Goal: Information Seeking & Learning: Learn about a topic

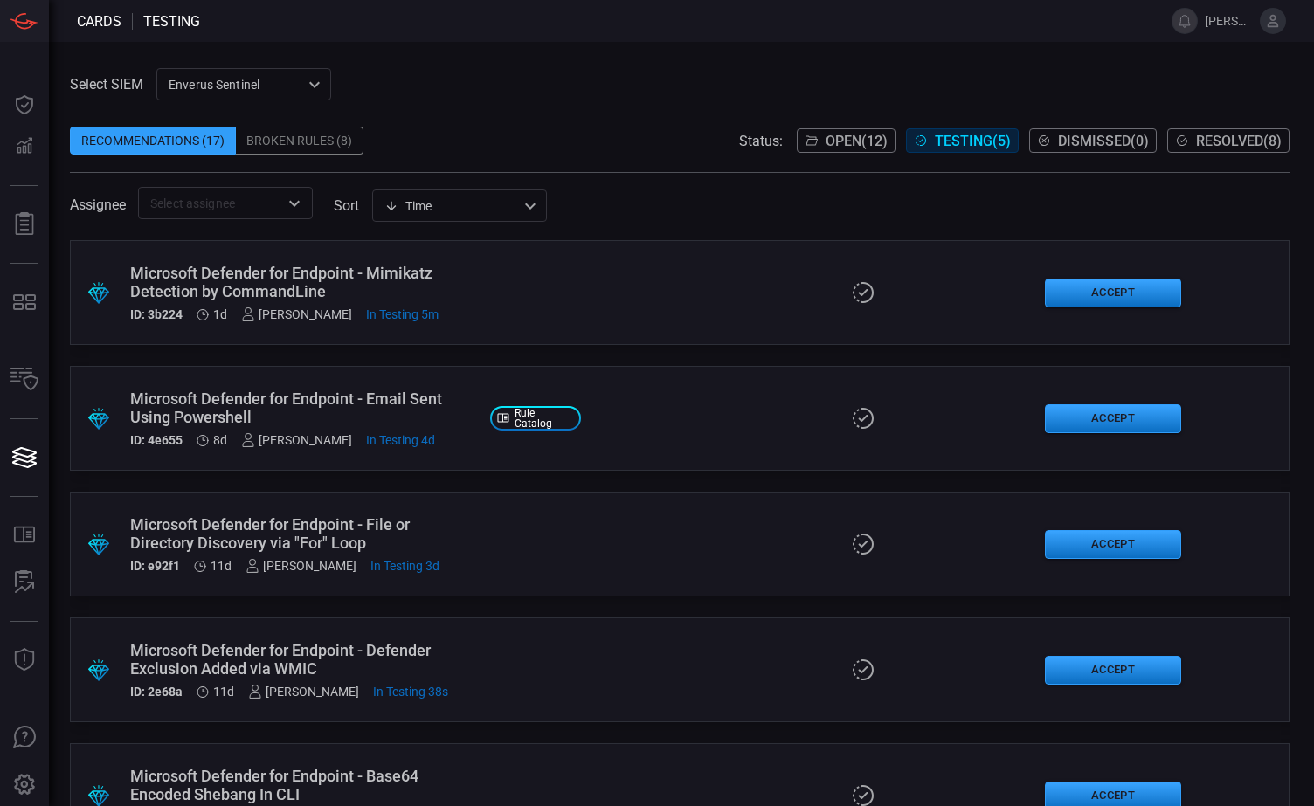
scroll to position [63, 0]
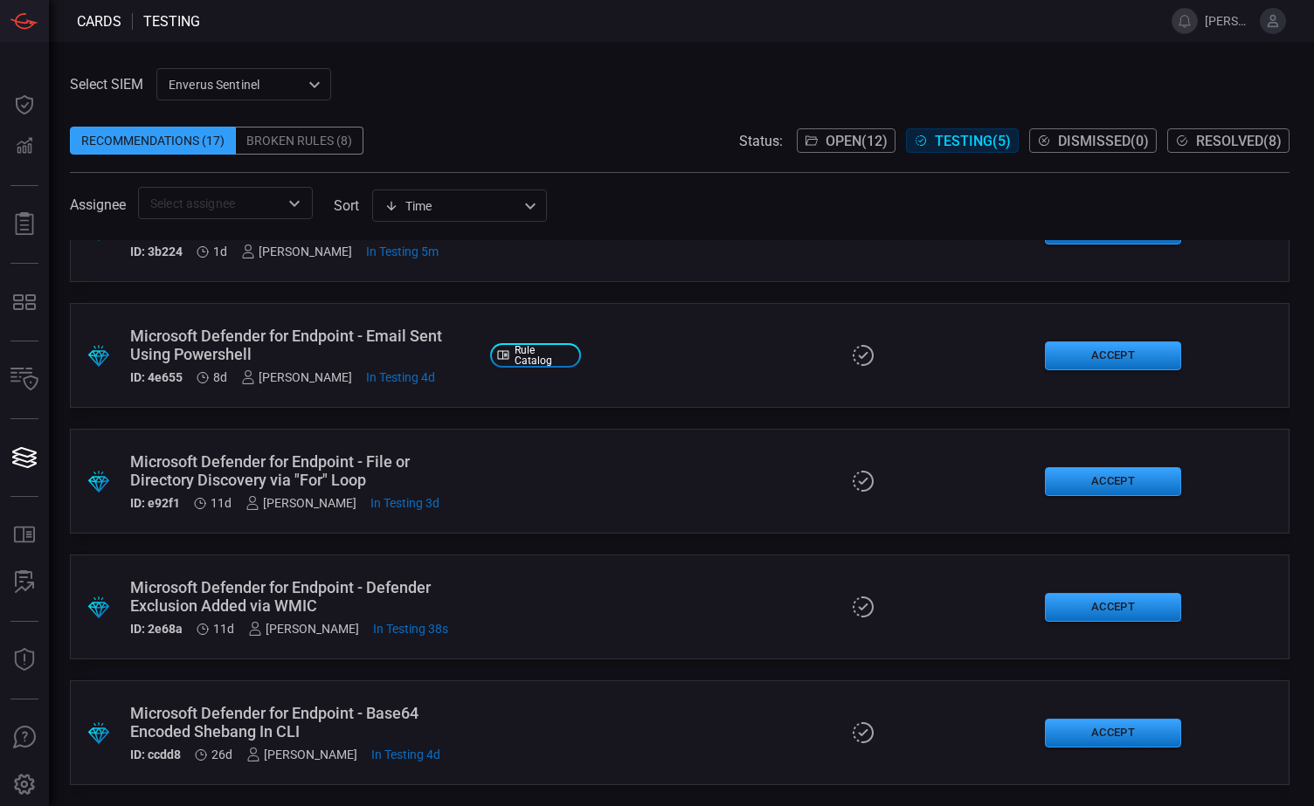
click at [952, 138] on span "Testing ( 5 )" at bounding box center [973, 141] width 76 height 17
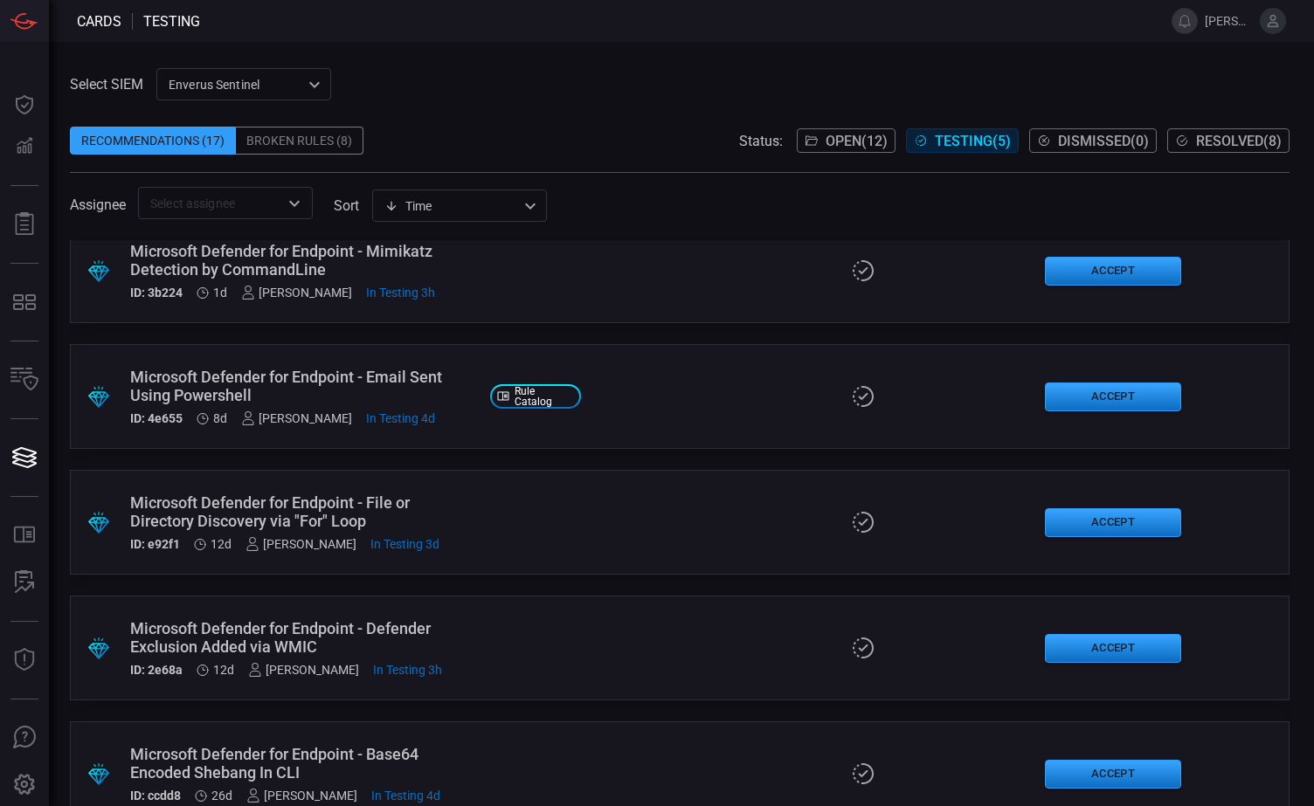
scroll to position [0, 0]
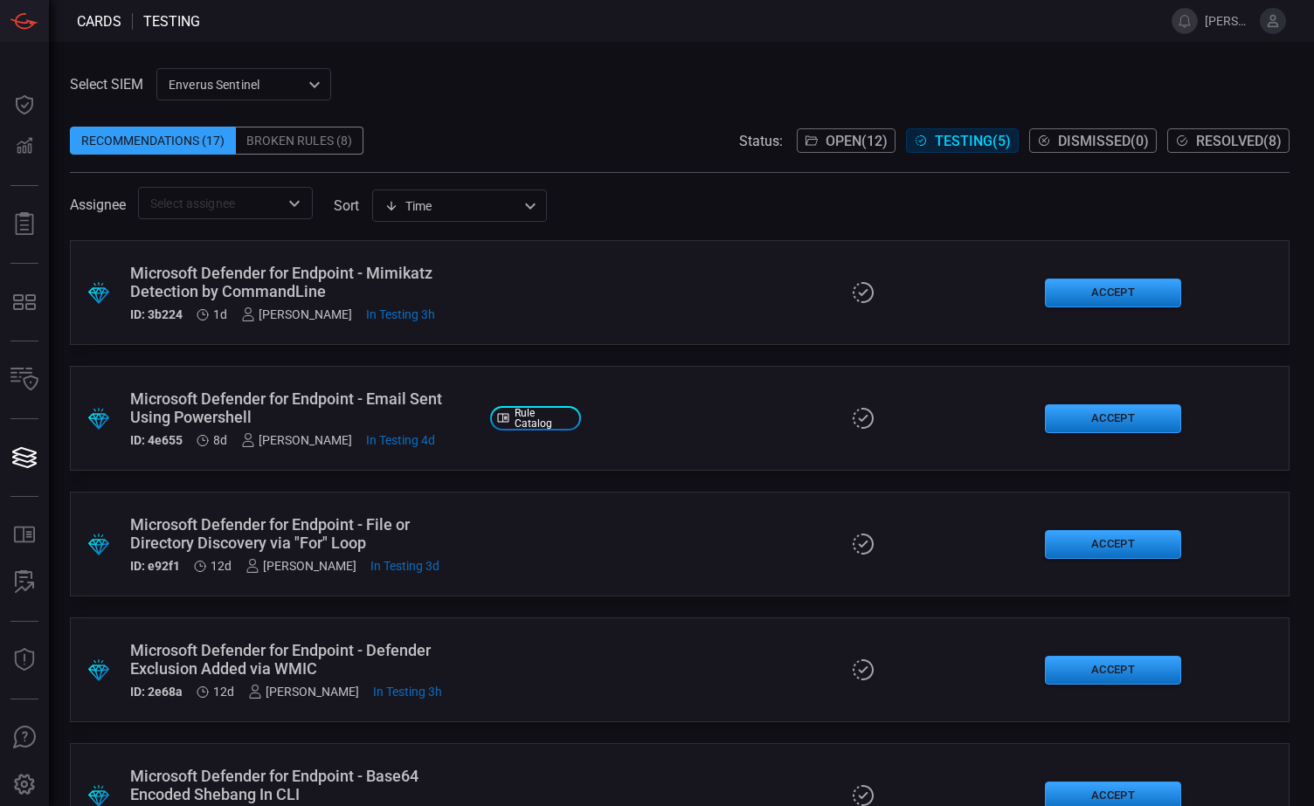
click at [594, 287] on div ".suggested_cards_icon{fill:url(#suggested_cards_icon);} Microsoft Defender for …" at bounding box center [680, 292] width 1220 height 105
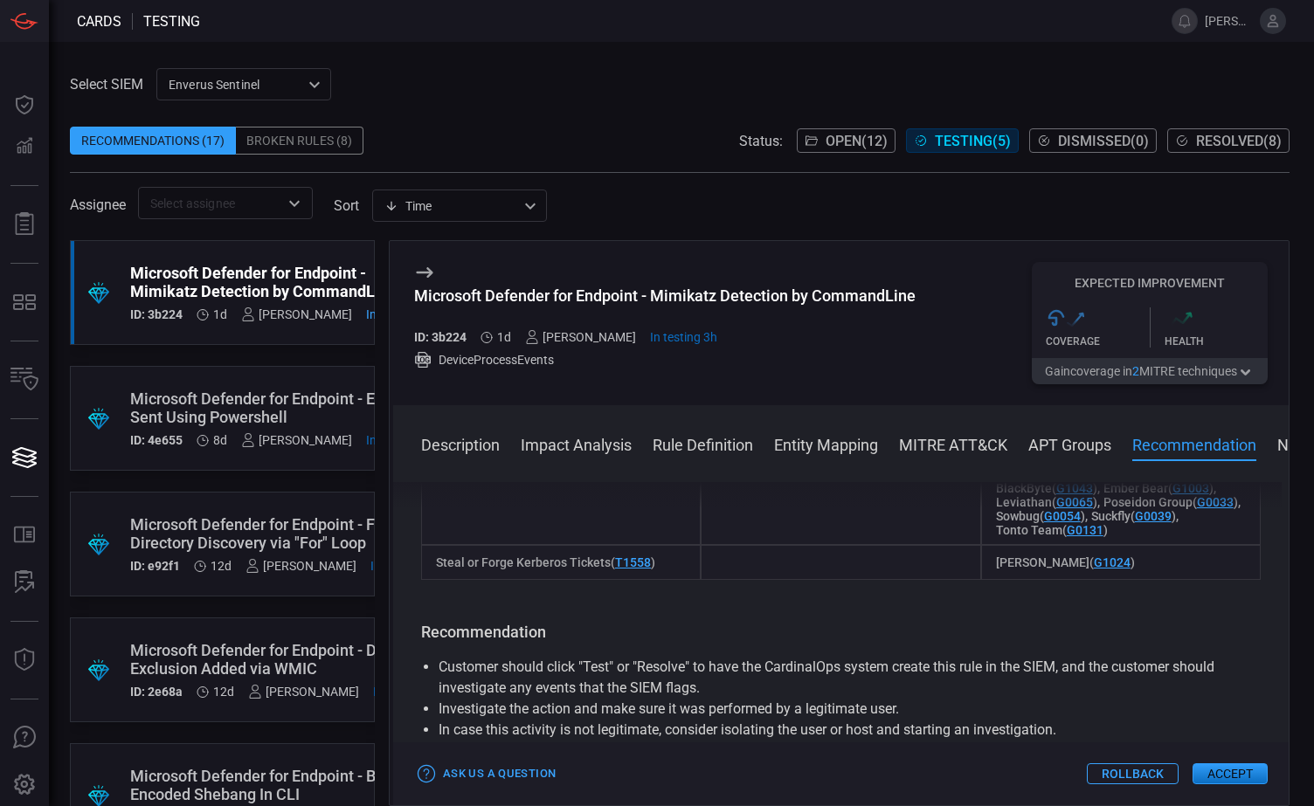
scroll to position [2795, 0]
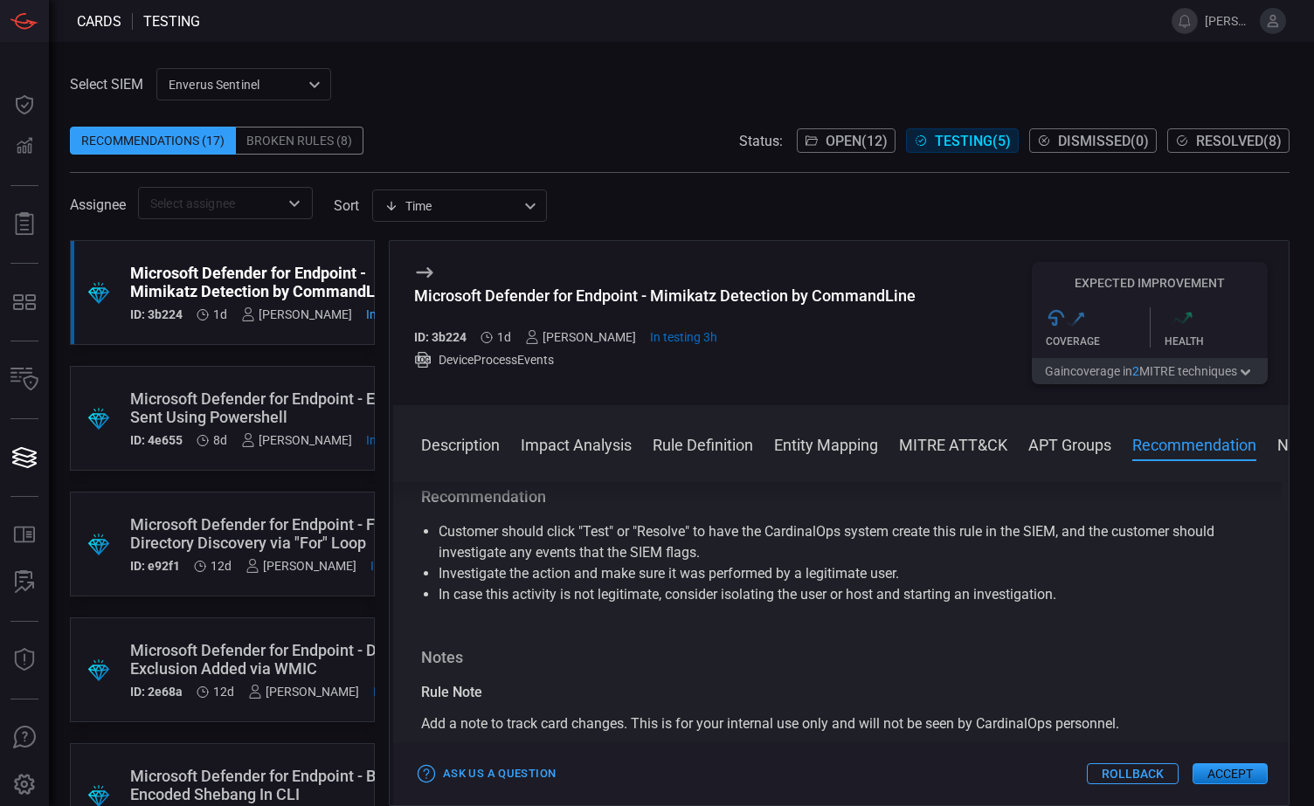
click at [236, 404] on div "Microsoft Defender for Endpoint - Email Sent Using Powershell" at bounding box center [282, 408] width 305 height 37
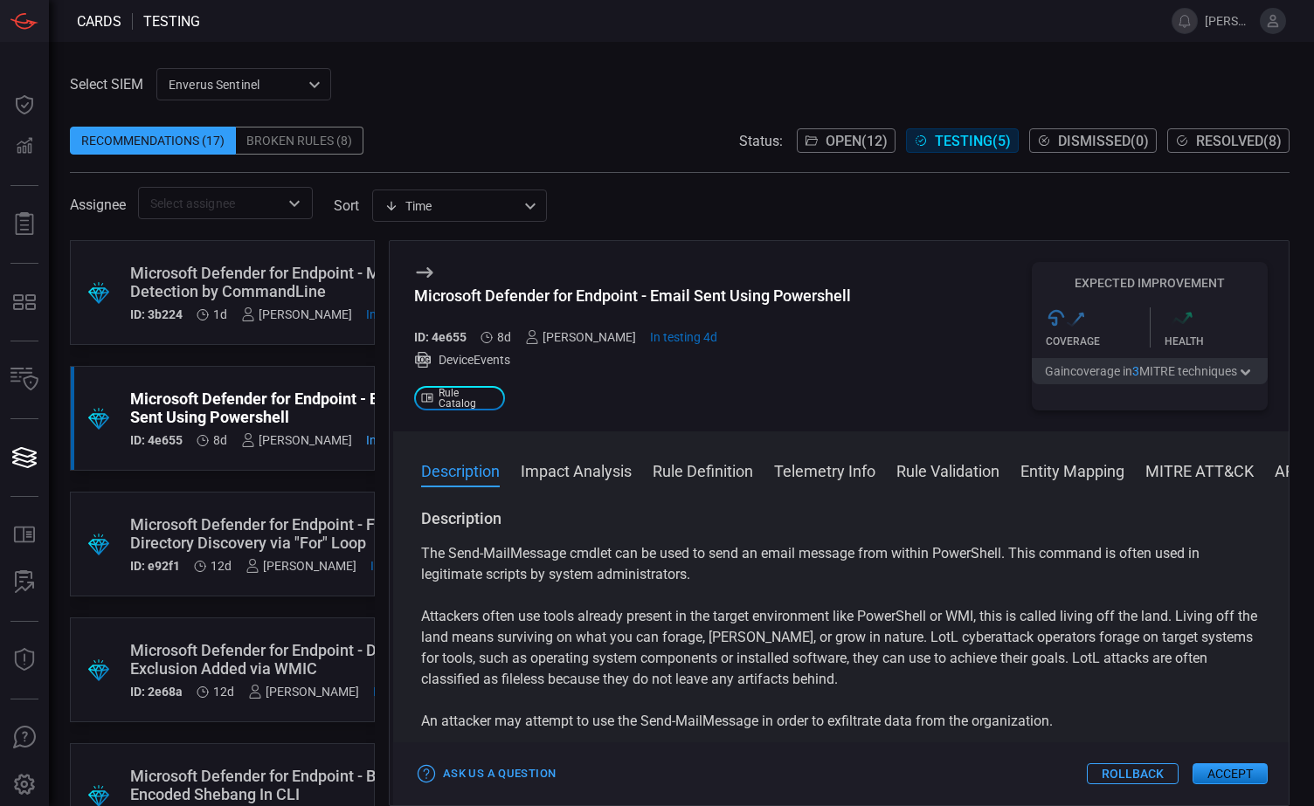
click at [589, 466] on button "Impact Analysis" at bounding box center [576, 470] width 111 height 21
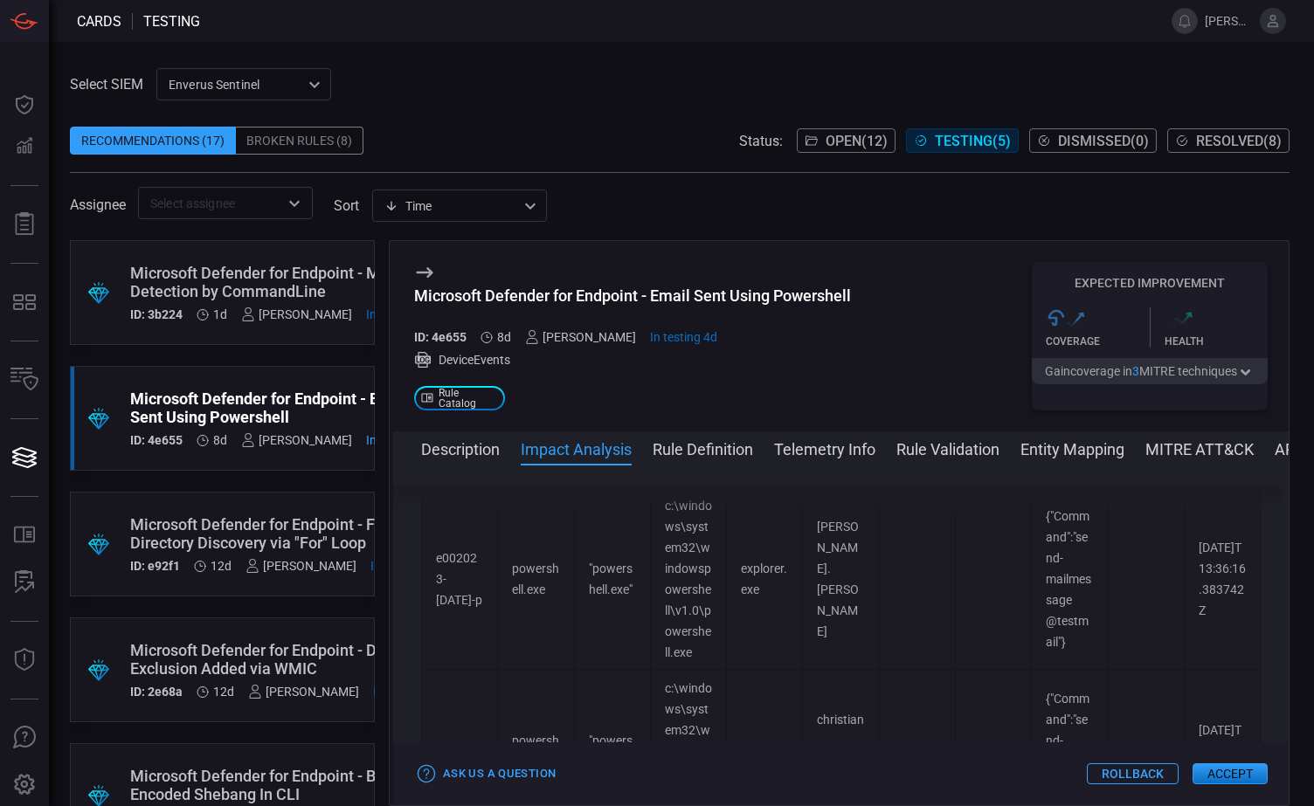
scroll to position [769, 0]
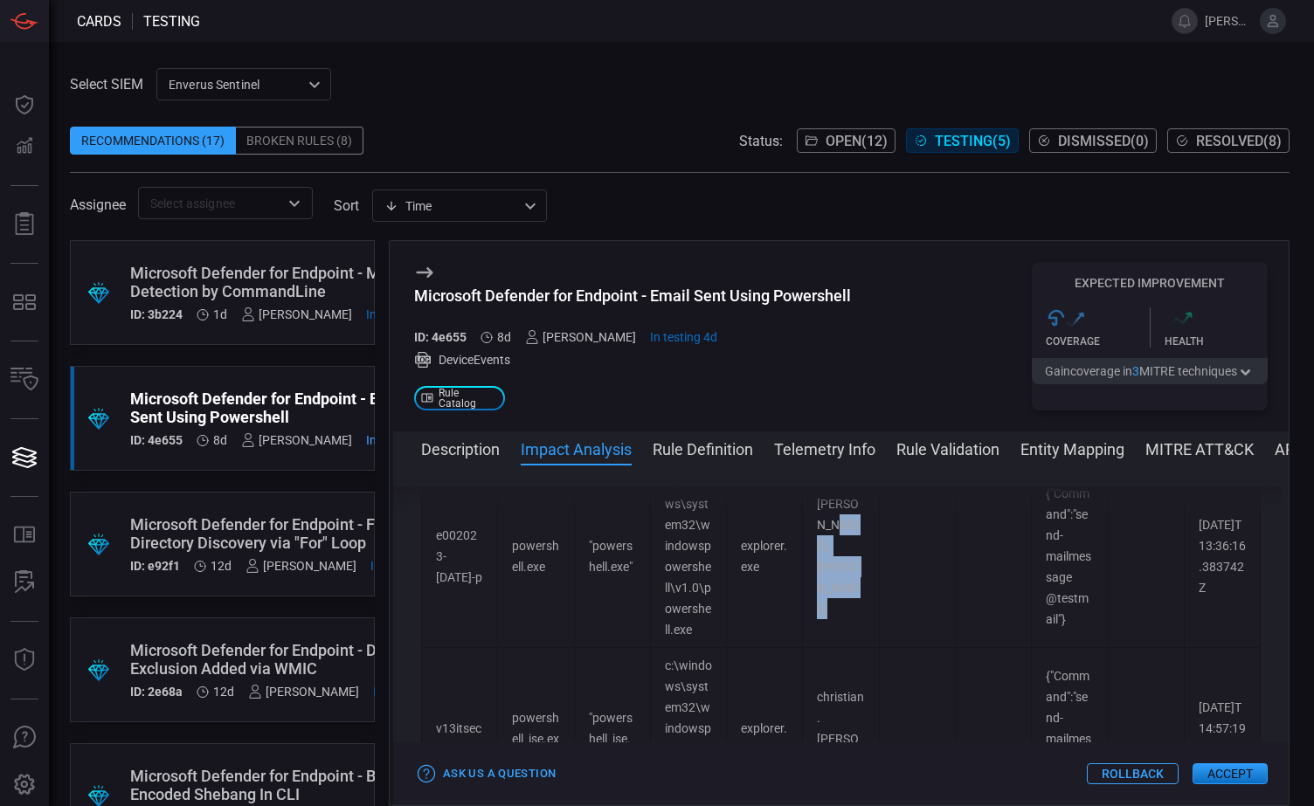
drag, startPoint x: 863, startPoint y: 638, endPoint x: 1287, endPoint y: 646, distance: 423.8
click at [868, 635] on tr "e002023-[DATE]-p powershell.exe "powershell.exe" c:\windows\system32\windowspow…" at bounding box center [841, 557] width 839 height 183
